Goal: Find specific page/section: Find specific page/section

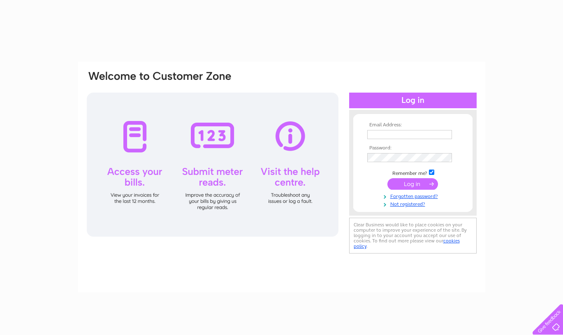
type input "[EMAIL_ADDRESS][DOMAIN_NAME]"
click at [431, 183] on input "submit" at bounding box center [412, 184] width 51 height 12
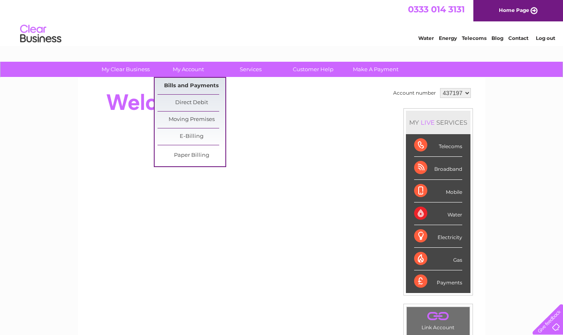
click at [193, 85] on link "Bills and Payments" at bounding box center [191, 86] width 68 height 16
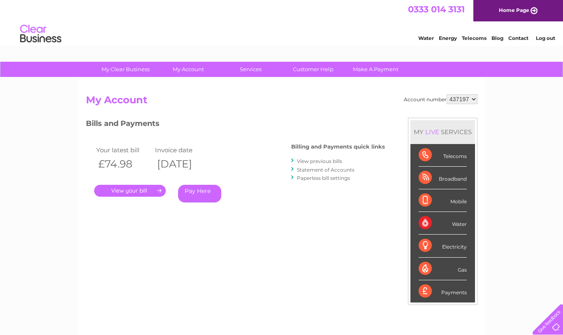
click at [160, 189] on link "." at bounding box center [130, 191] width 72 height 12
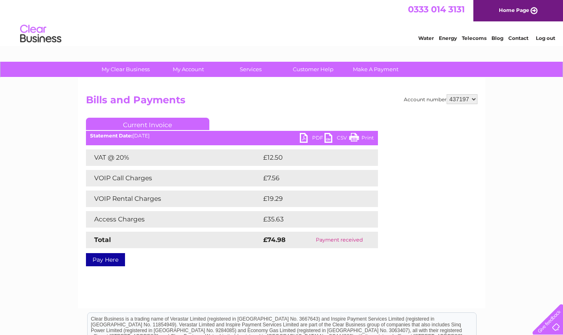
click at [352, 134] on link "Print" at bounding box center [361, 139] width 25 height 12
